Goal: Find specific page/section: Find specific page/section

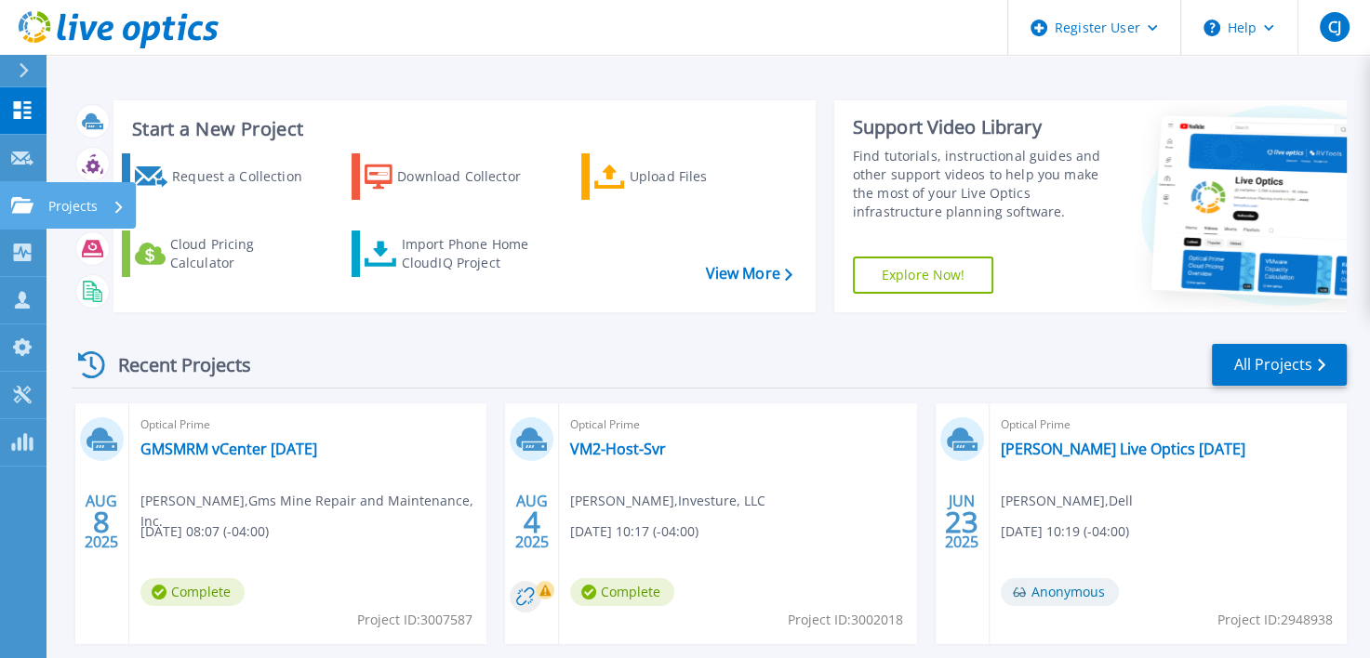
click at [15, 208] on icon at bounding box center [22, 205] width 22 height 16
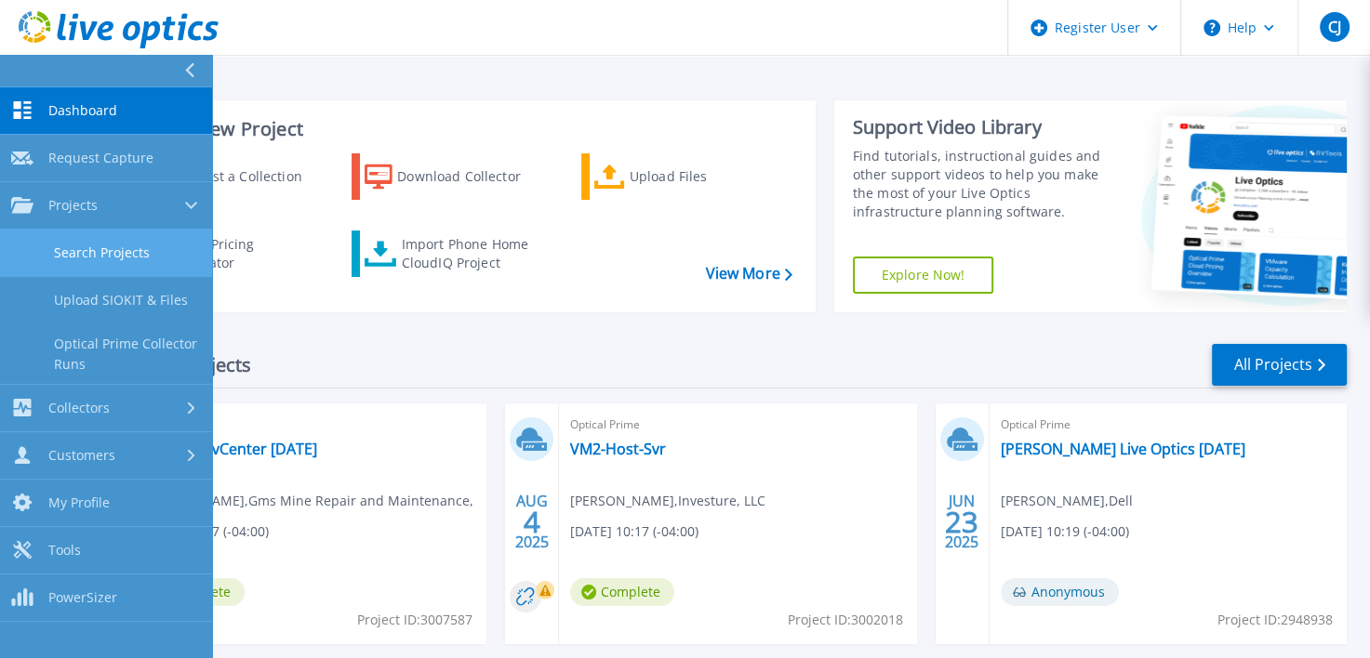
click at [133, 256] on link "Search Projects" at bounding box center [106, 253] width 212 height 47
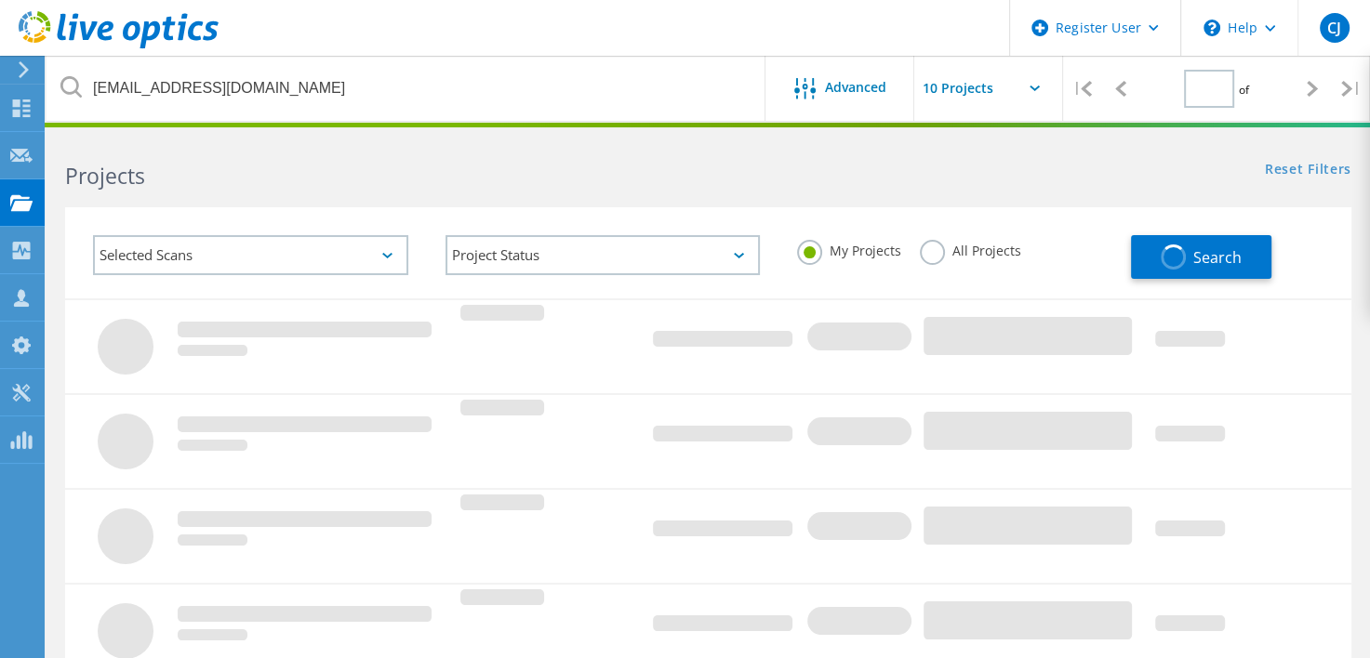
type input "1"
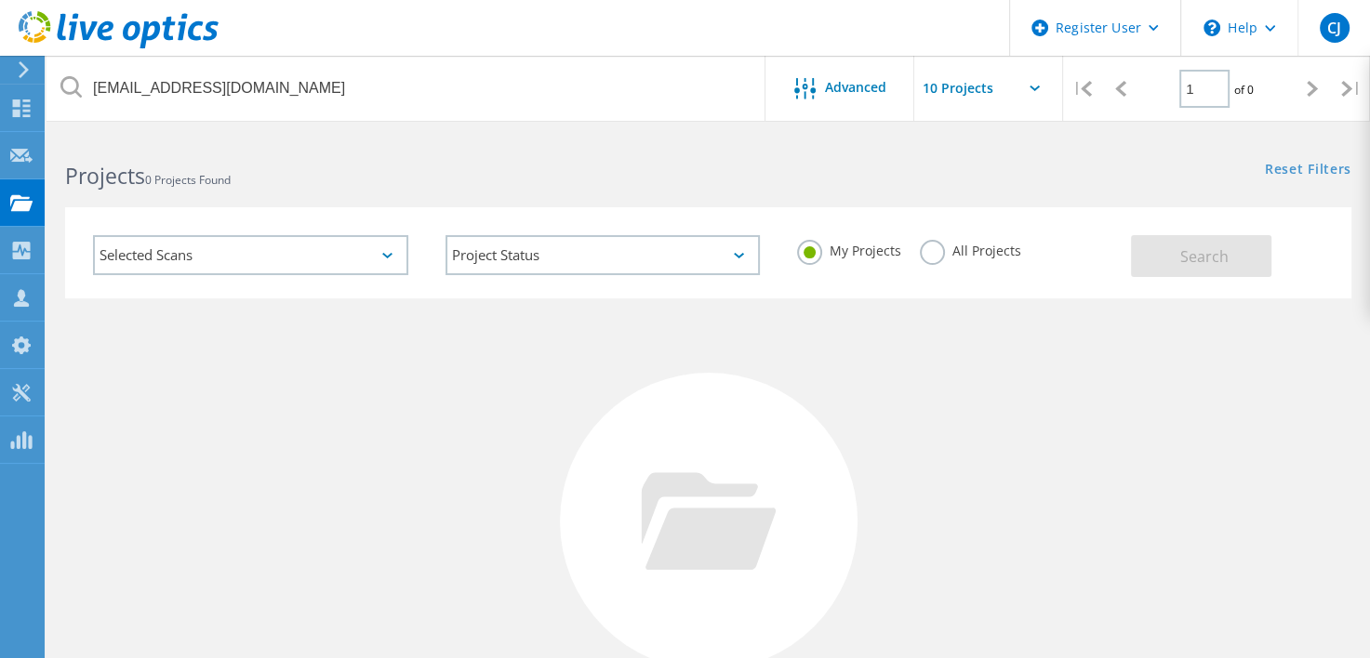
click at [928, 245] on label "All Projects" at bounding box center [970, 249] width 101 height 18
click at [0, 0] on input "All Projects" at bounding box center [0, 0] width 0 height 0
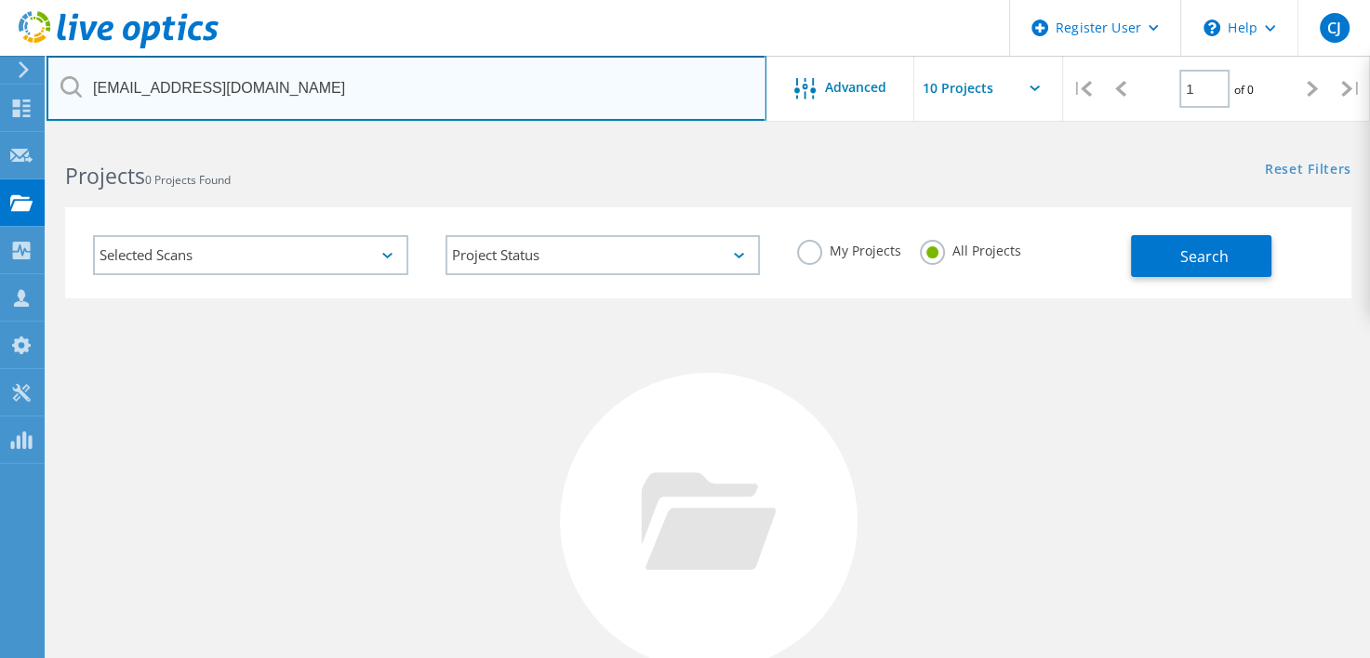
click at [320, 96] on input "jbanks@strongwell.com" at bounding box center [406, 88] width 720 height 65
type input "Murakami"
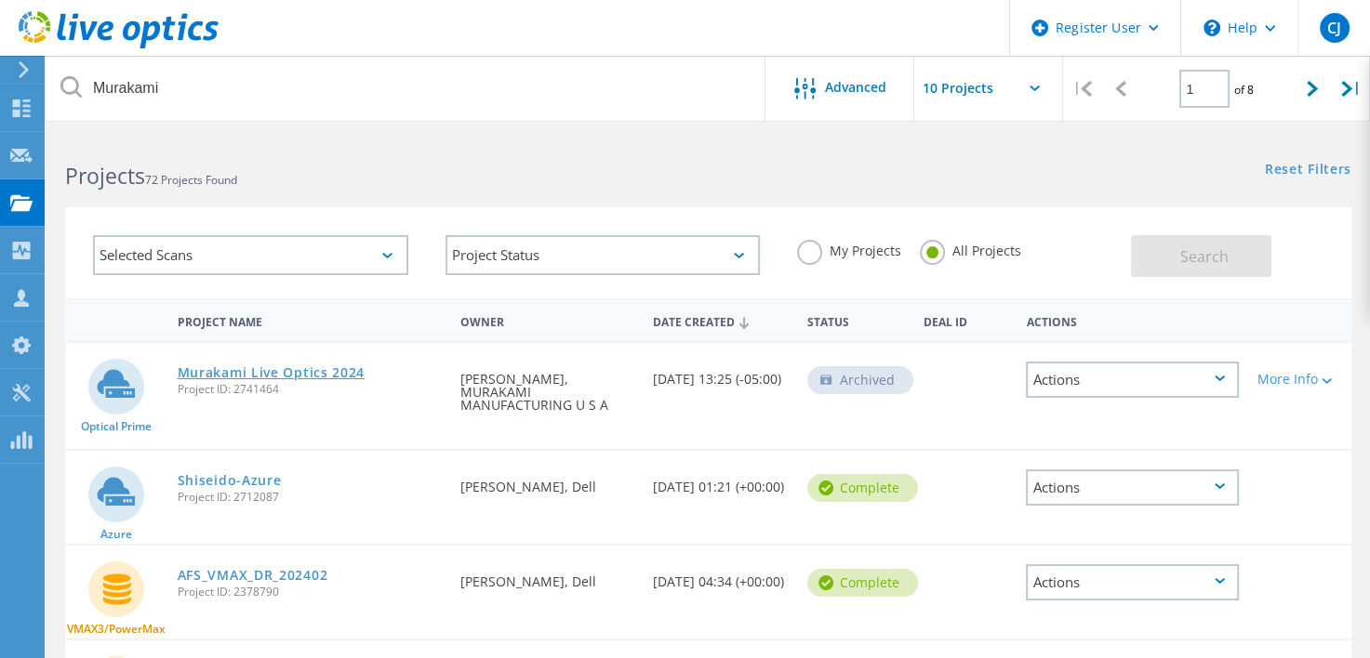
click at [290, 375] on link "Murakami Live Optics 2024" at bounding box center [272, 372] width 188 height 13
